Goal: Book appointment/travel/reservation

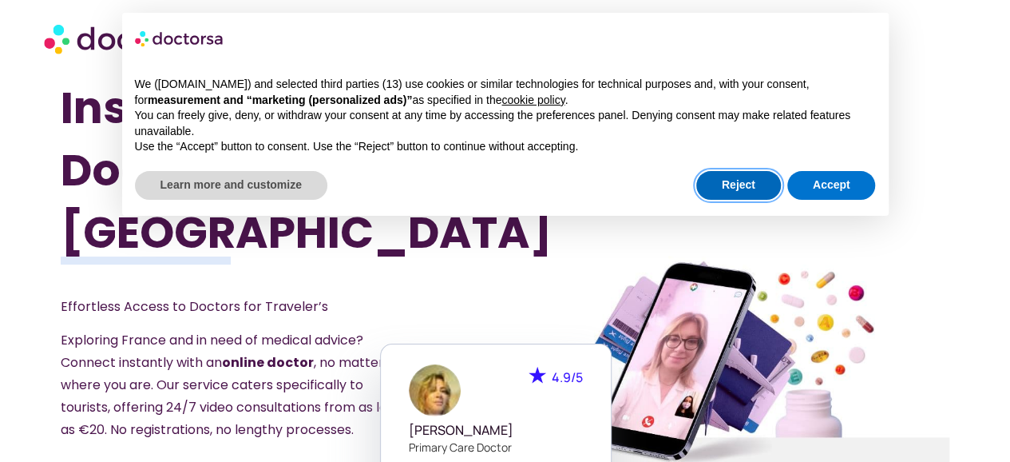
click at [738, 189] on button "Reject" at bounding box center [738, 185] width 85 height 29
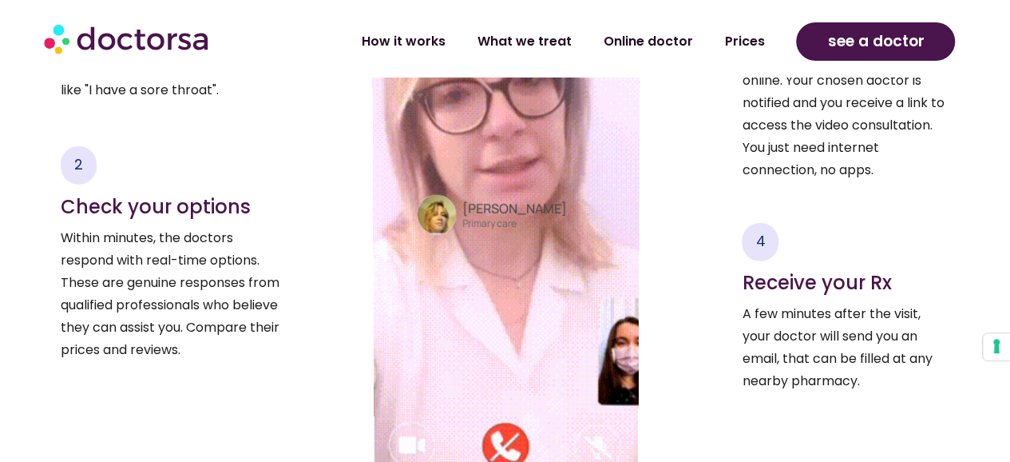
scroll to position [2396, 0]
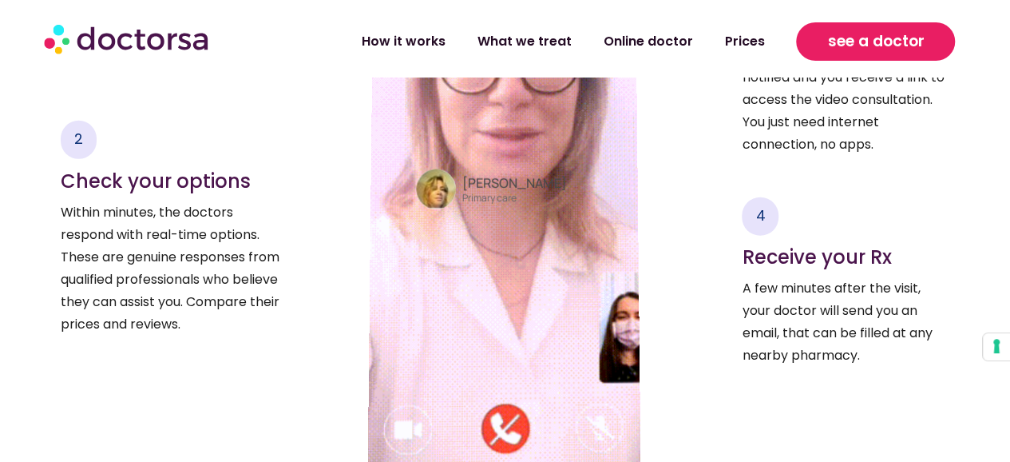
click at [897, 26] on link "see a doctor" at bounding box center [875, 41] width 159 height 38
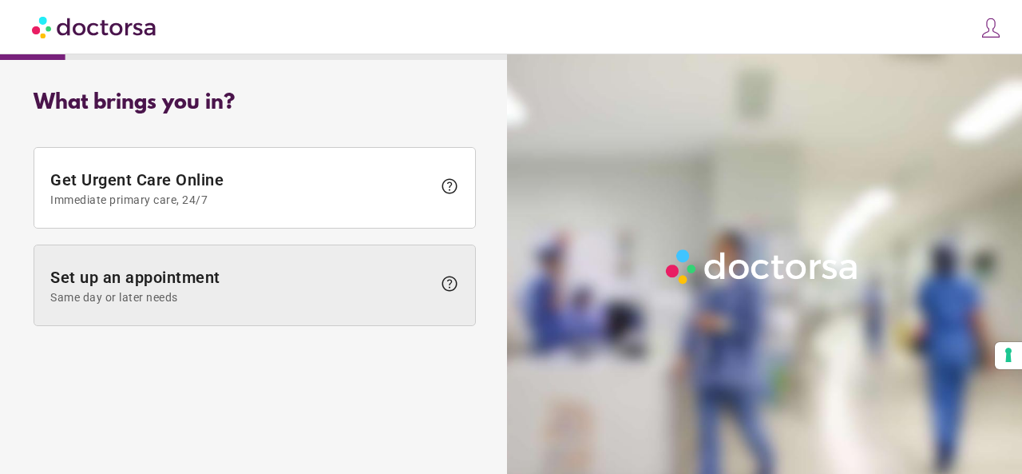
click at [270, 302] on span "Same day or later needs" at bounding box center [241, 297] width 382 height 13
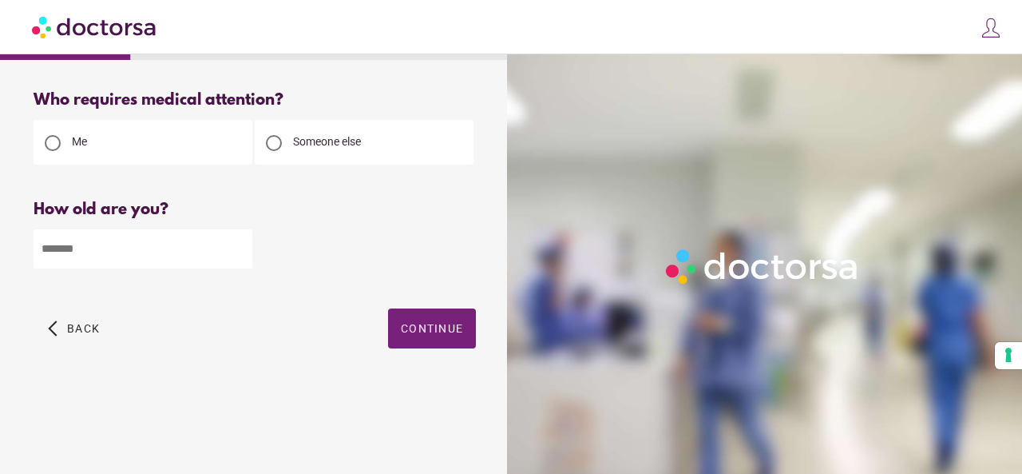
click at [98, 250] on input "number" at bounding box center [143, 248] width 219 height 39
type input "**"
click at [423, 328] on span "Continue" at bounding box center [432, 328] width 62 height 13
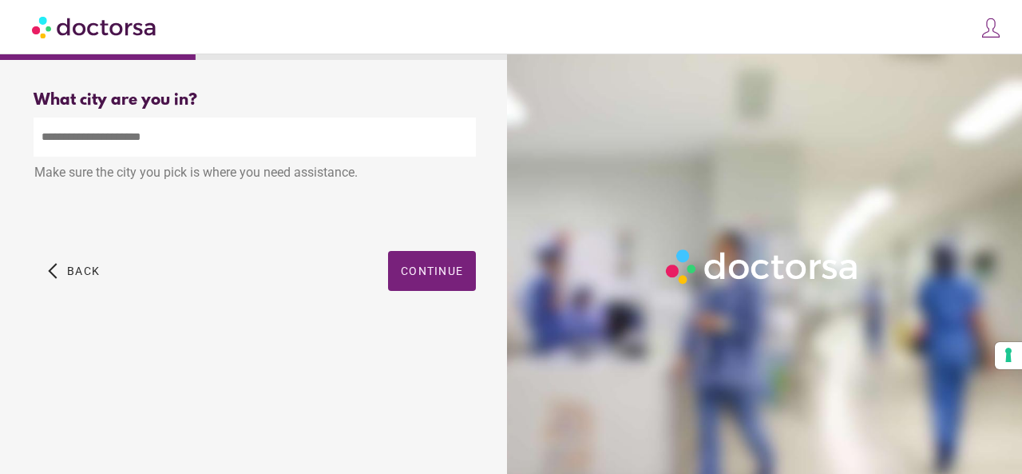
click at [152, 141] on input "text" at bounding box center [255, 136] width 442 height 39
type input "*"
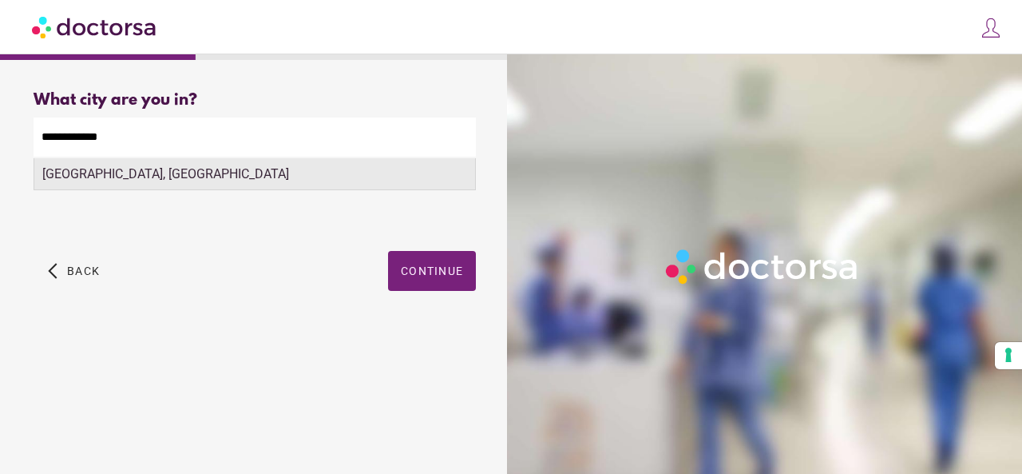
click at [139, 172] on div "Paris, France" at bounding box center [254, 174] width 441 height 32
type input "**********"
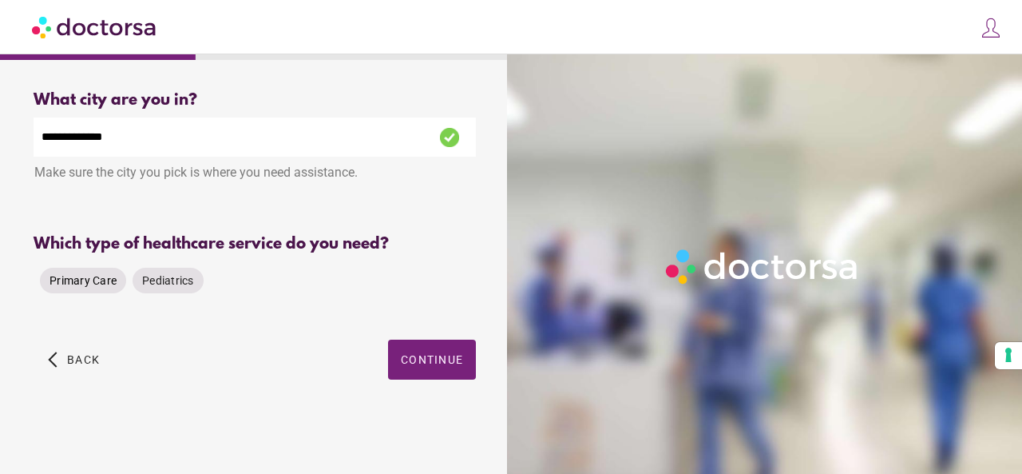
click at [100, 284] on span "Primary Care" at bounding box center [83, 280] width 67 height 13
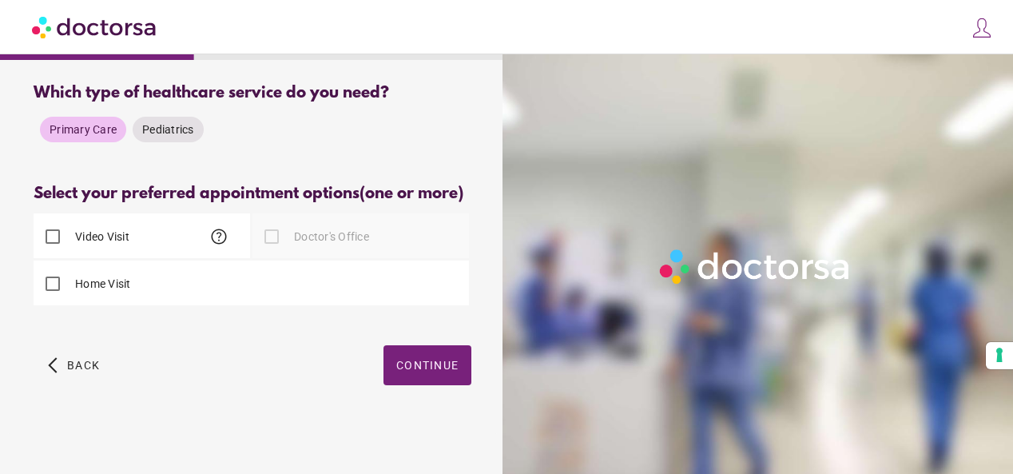
scroll to position [154, 0]
click at [218, 229] on span "help" at bounding box center [218, 236] width 19 height 19
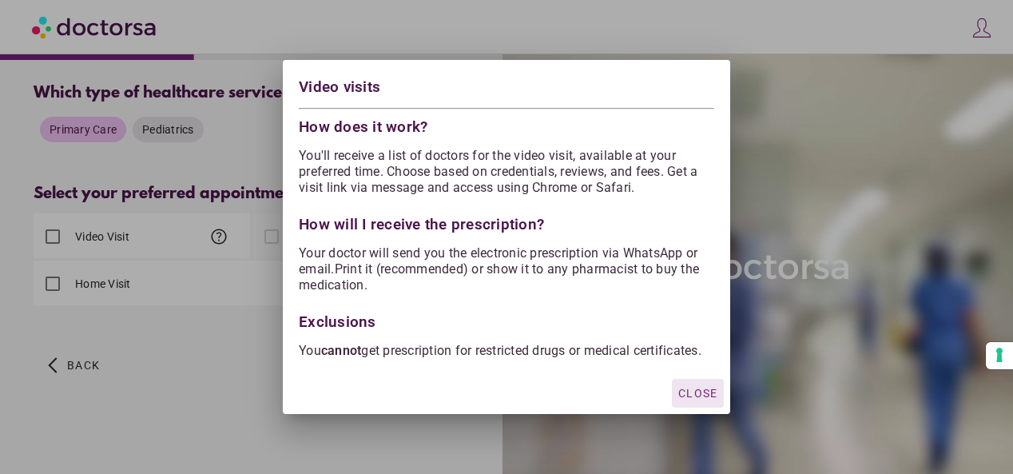
click at [218, 229] on div at bounding box center [506, 237] width 1013 height 474
